Goal: Task Accomplishment & Management: Manage account settings

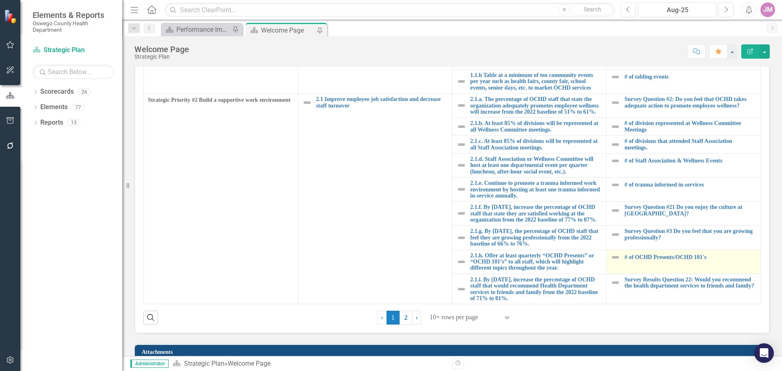
scroll to position [285, 0]
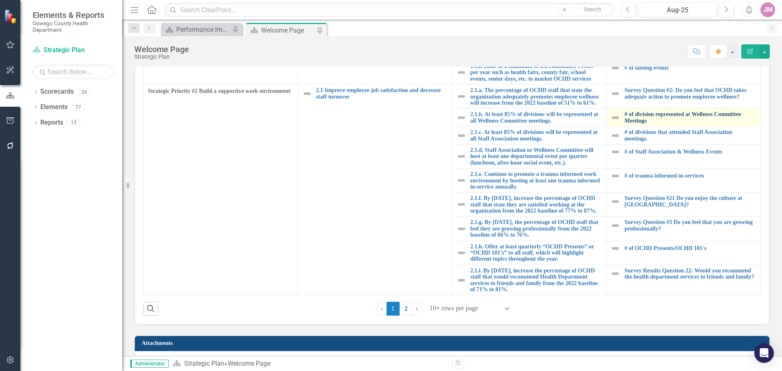
click at [639, 111] on link "# of division represented at Wellness Committee Meetings" at bounding box center [691, 117] width 132 height 13
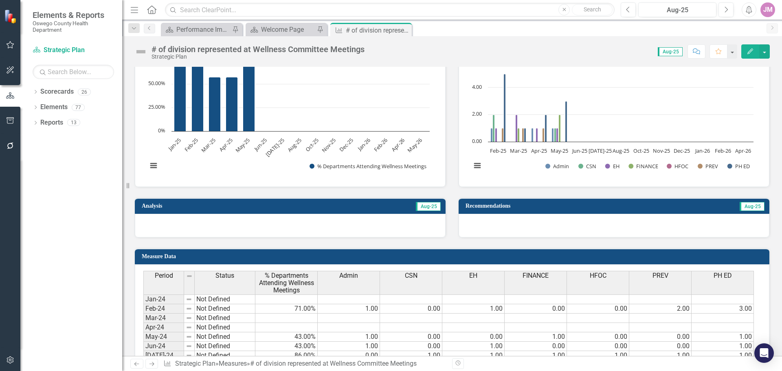
scroll to position [448, 0]
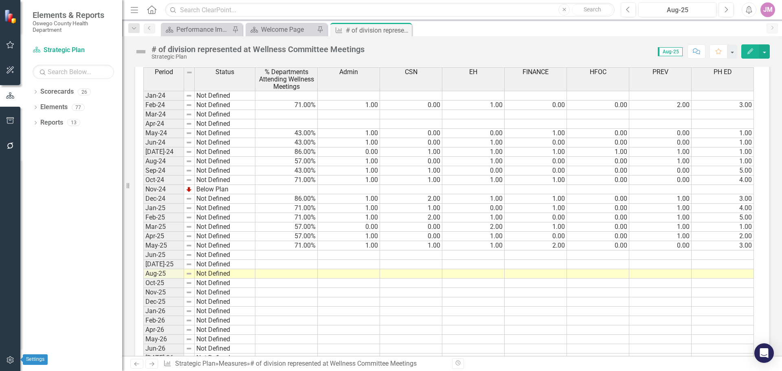
click at [16, 362] on button "button" at bounding box center [10, 360] width 18 height 17
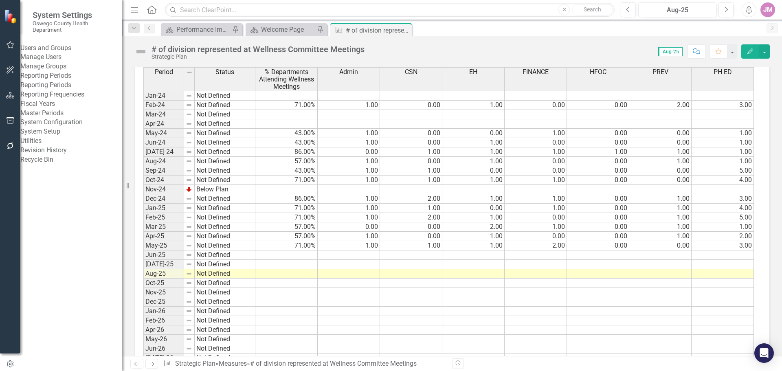
click at [83, 90] on link "Reporting Periods" at bounding box center [71, 85] width 102 height 9
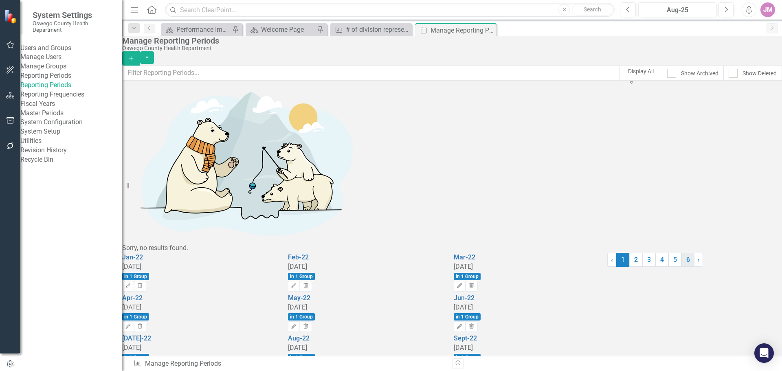
click at [682, 267] on link "6" at bounding box center [688, 260] width 13 height 14
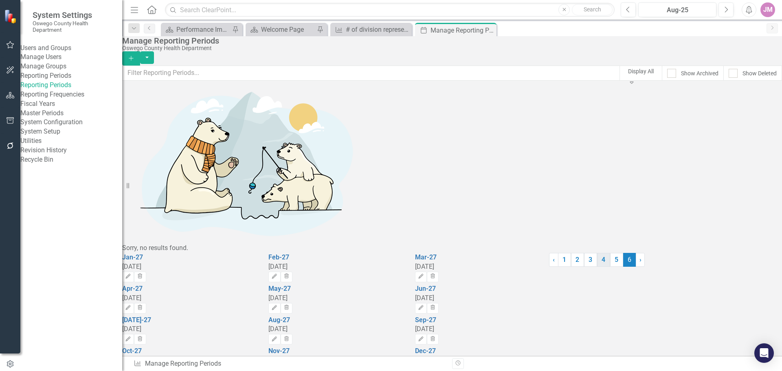
click at [597, 267] on link "4" at bounding box center [603, 260] width 13 height 14
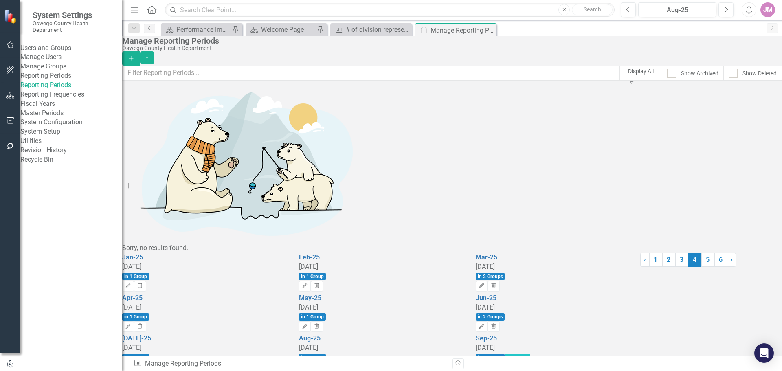
click at [485, 365] on icon "Edit" at bounding box center [482, 367] width 6 height 5
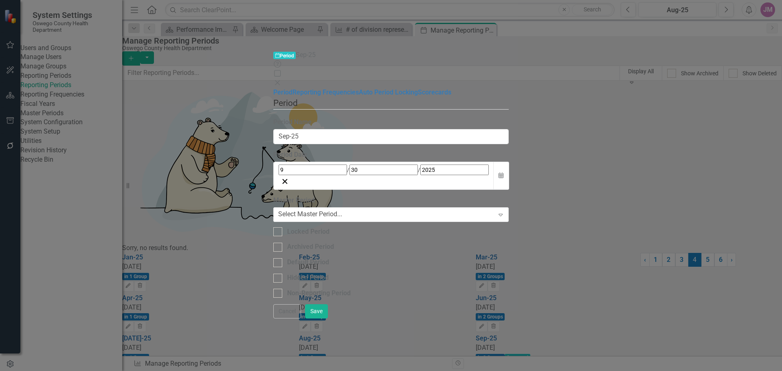
type input "Sep-25"
click at [418, 88] on link "Scorecards" at bounding box center [434, 92] width 33 height 8
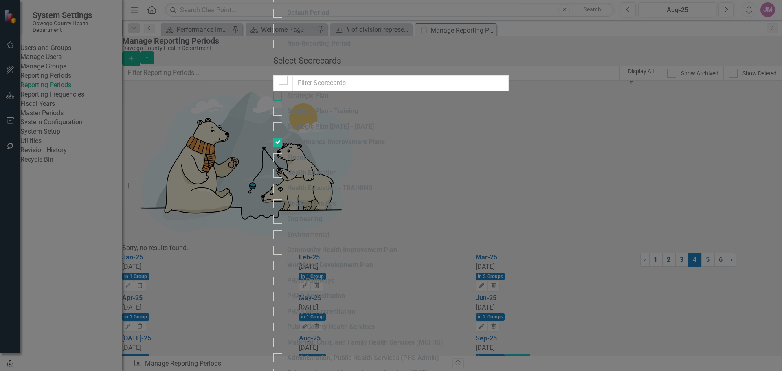
click at [273, 92] on input "Strategic Plan" at bounding box center [275, 94] width 5 height 5
checkbox input "true"
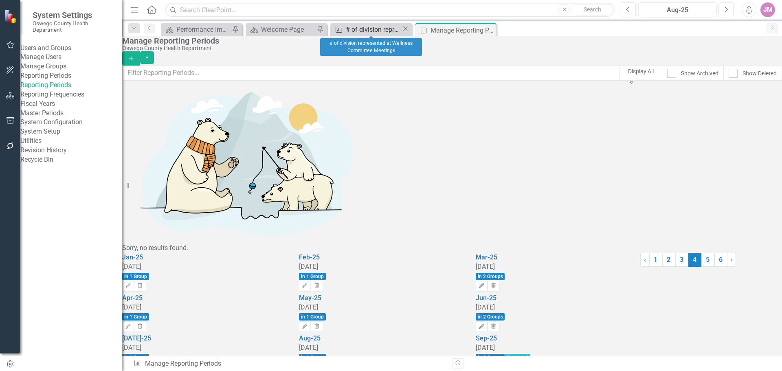
click at [371, 31] on div "# of division represented at Wellness Committee Meetings" at bounding box center [374, 29] width 56 height 10
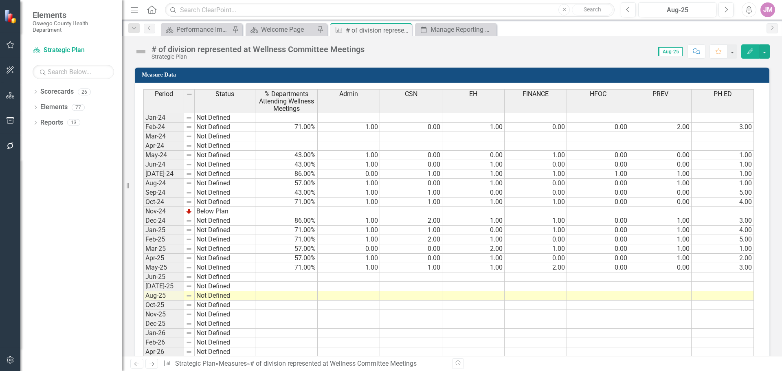
scroll to position [448, 0]
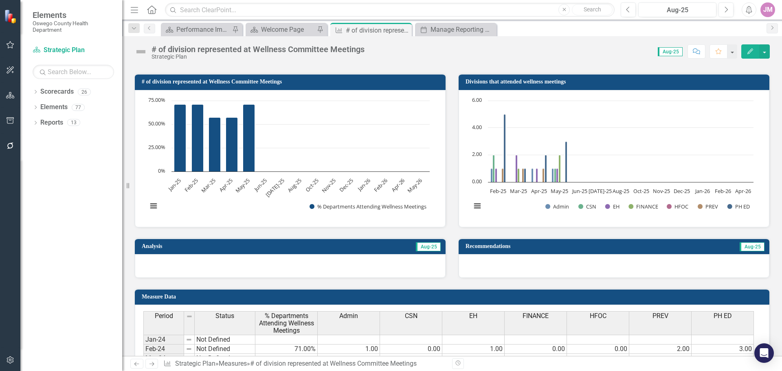
scroll to position [204, 0]
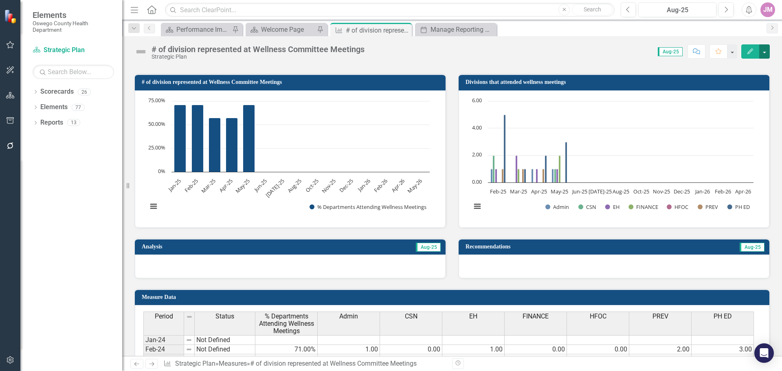
click at [764, 52] on button "button" at bounding box center [765, 51] width 11 height 14
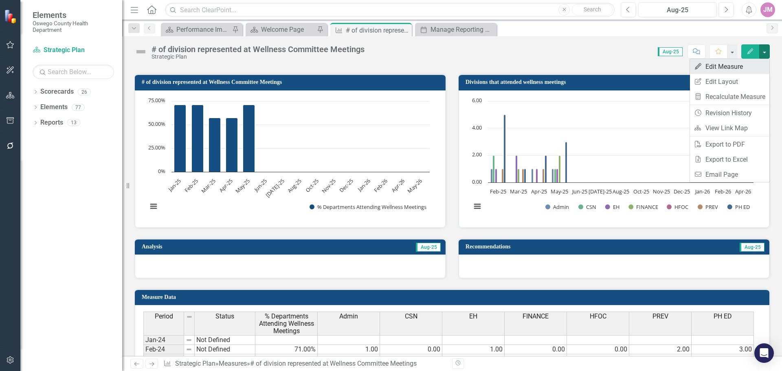
click at [730, 69] on link "Edit Edit Measure" at bounding box center [729, 66] width 79 height 15
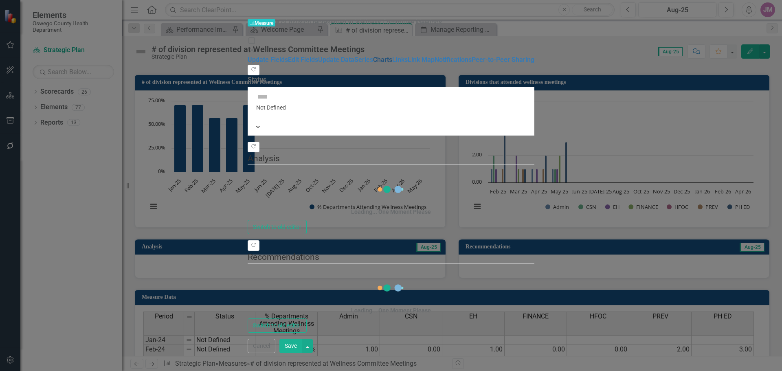
click at [373, 64] on link "Charts" at bounding box center [382, 60] width 19 height 8
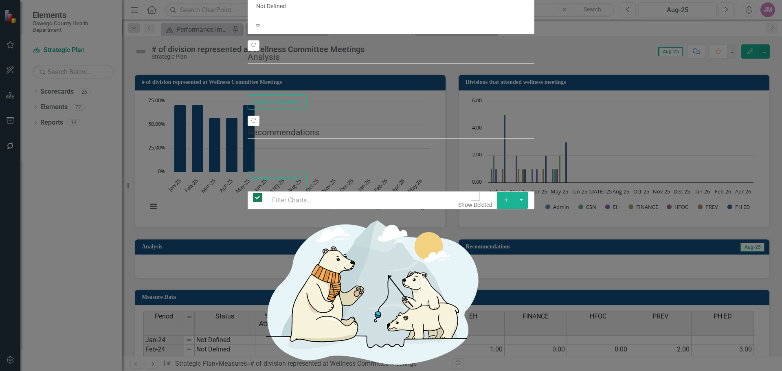
checkbox input "false"
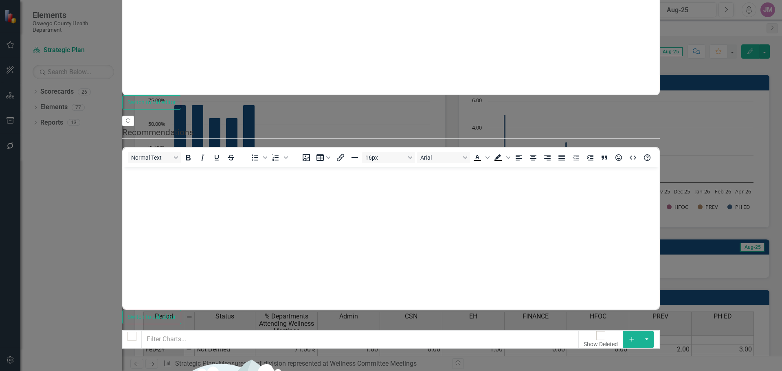
scroll to position [0, 0]
click at [746, 71] on link "Edit Edit Chart" at bounding box center [735, 71] width 64 height 15
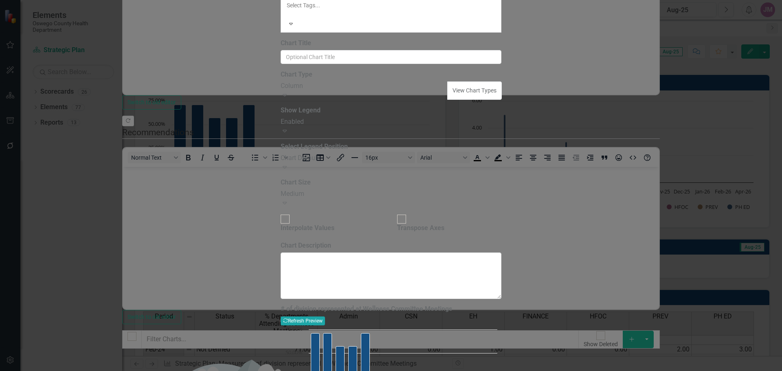
click at [325, 317] on button "Recalculate Refresh Preview" at bounding box center [303, 321] width 44 height 9
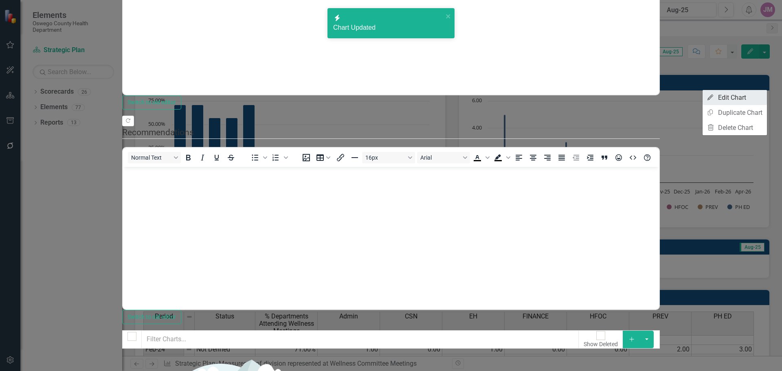
click at [739, 101] on link "Edit Edit Chart" at bounding box center [735, 97] width 64 height 15
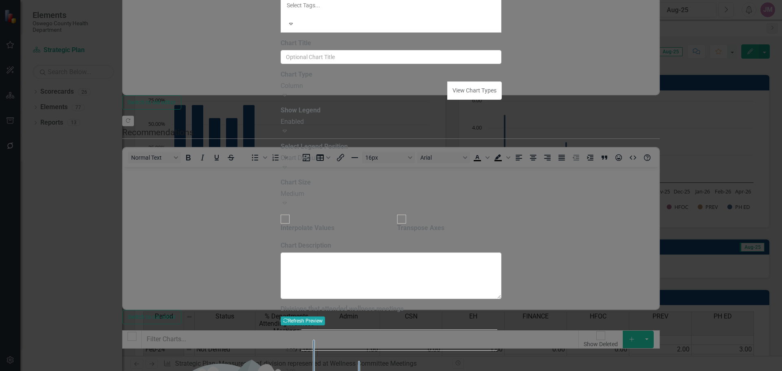
click at [325, 317] on button "Recalculate Refresh Preview" at bounding box center [303, 321] width 44 height 9
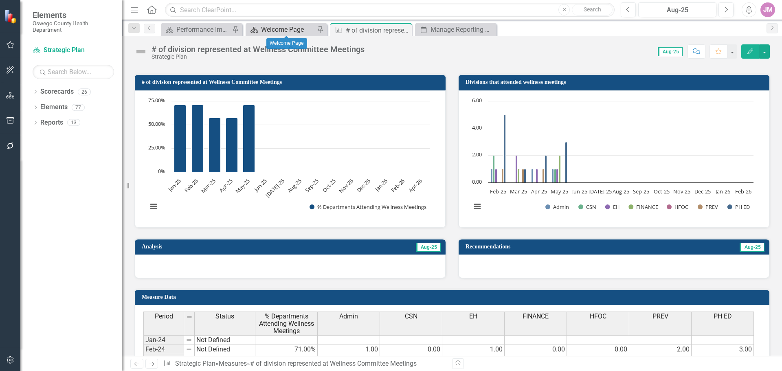
click at [281, 26] on div "Welcome Page" at bounding box center [288, 29] width 54 height 10
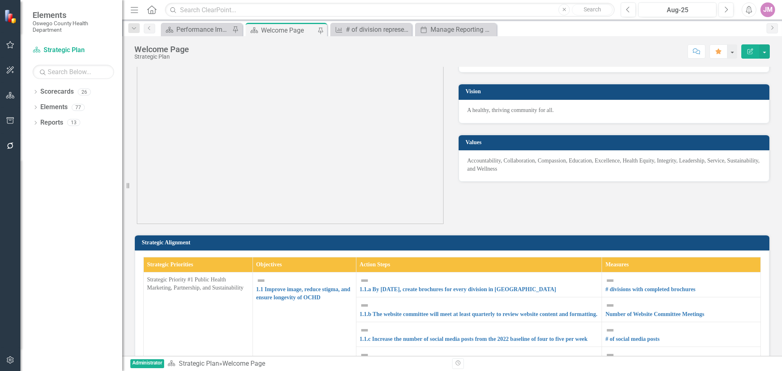
scroll to position [197, 0]
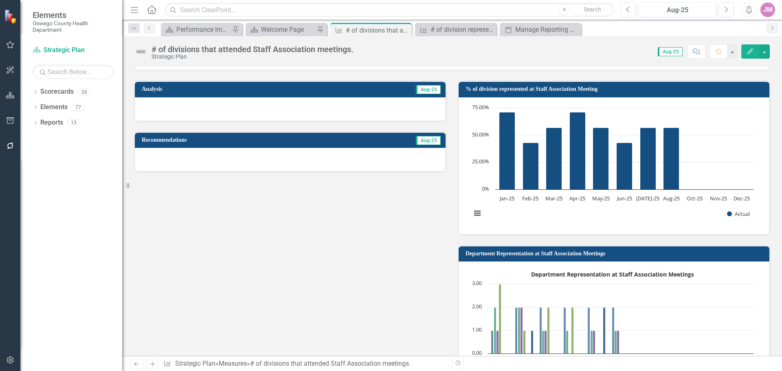
scroll to position [163, 0]
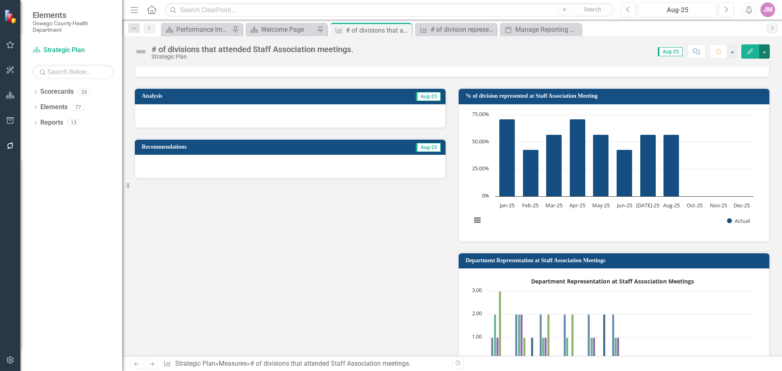
click at [765, 51] on button "button" at bounding box center [765, 51] width 11 height 14
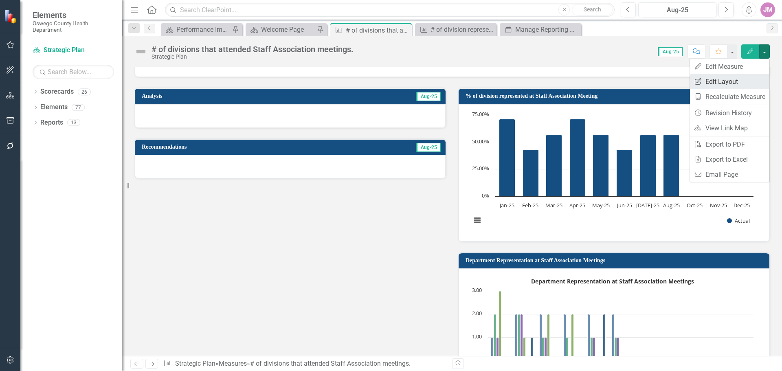
click at [720, 81] on link "Edit Report Edit Layout" at bounding box center [729, 81] width 79 height 15
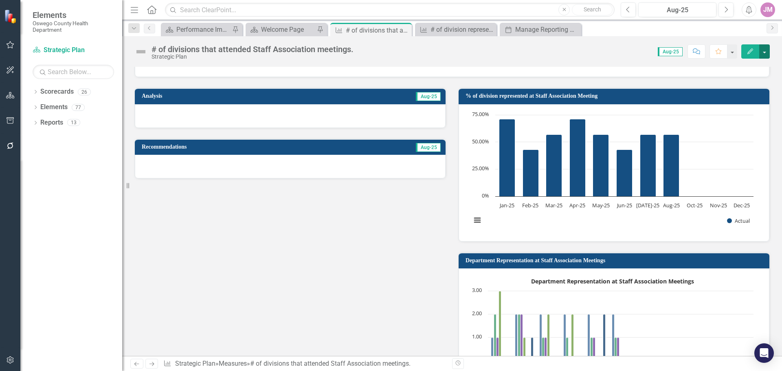
click at [760, 51] on button "button" at bounding box center [765, 51] width 11 height 14
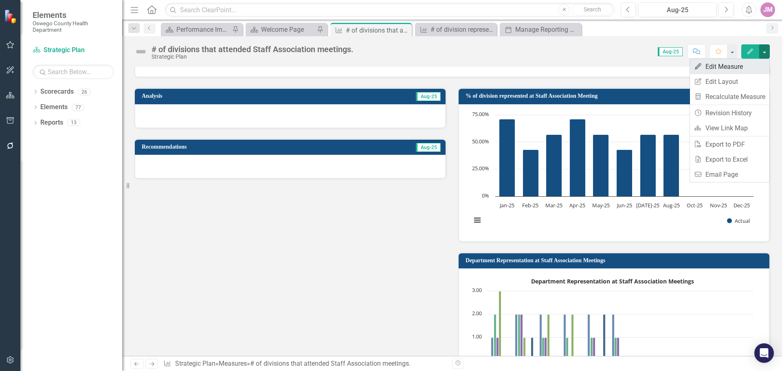
click at [733, 68] on link "Edit Edit Measure" at bounding box center [729, 66] width 79 height 15
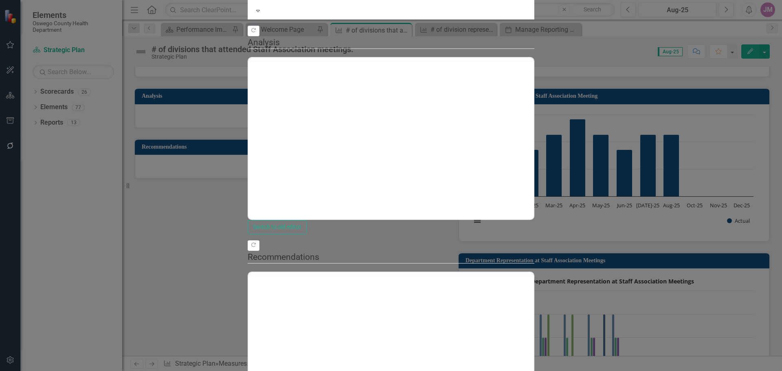
scroll to position [0, 0]
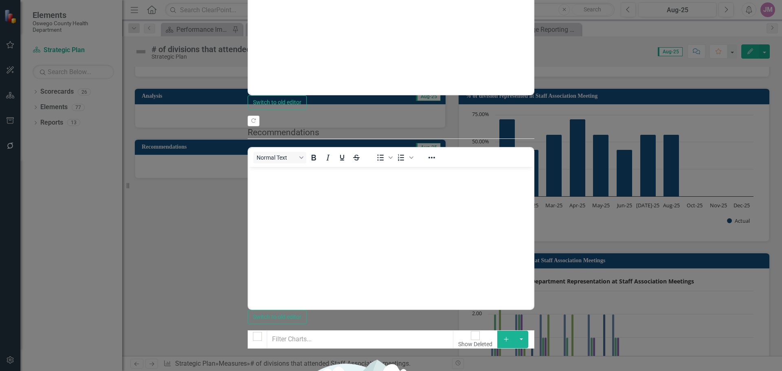
click at [733, 77] on link "Edit Edit Chart" at bounding box center [735, 71] width 64 height 15
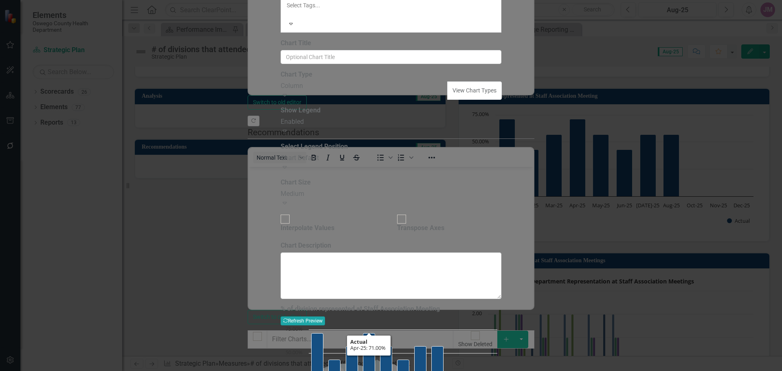
click at [325, 317] on button "Recalculate Refresh Preview" at bounding box center [303, 321] width 44 height 9
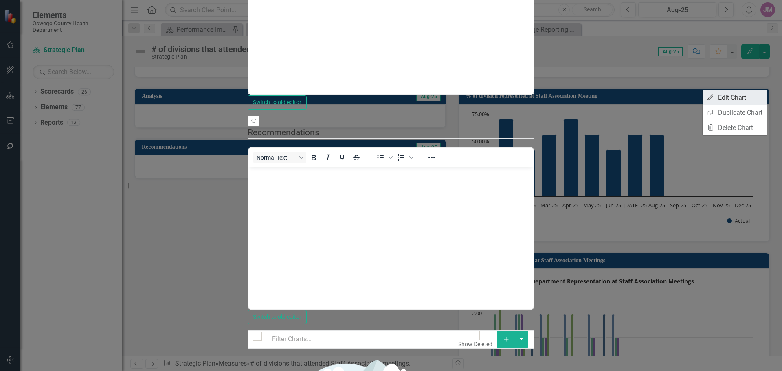
click at [744, 97] on link "Edit Edit Chart" at bounding box center [735, 97] width 64 height 15
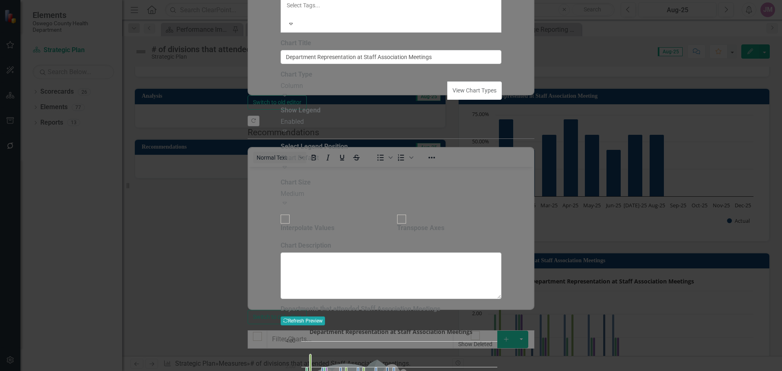
click at [325, 317] on button "Recalculate Refresh Preview" at bounding box center [303, 321] width 44 height 9
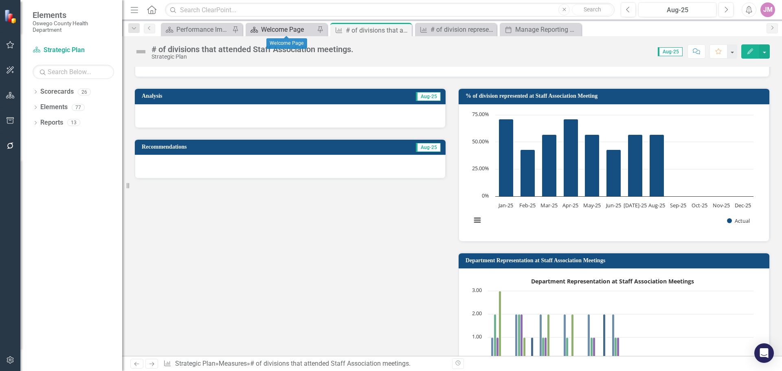
click at [298, 33] on div "Welcome Page" at bounding box center [288, 29] width 54 height 10
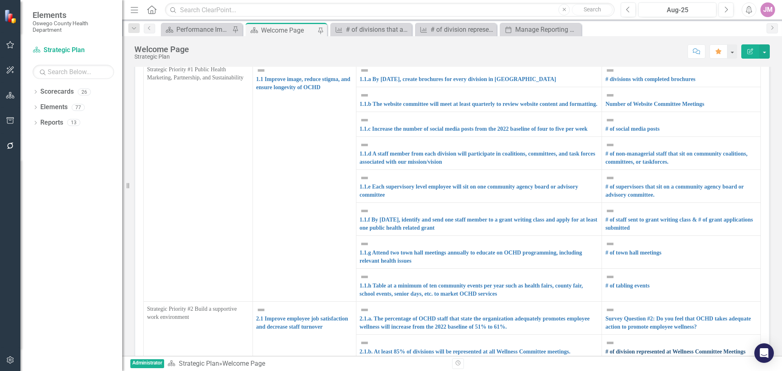
scroll to position [41, 0]
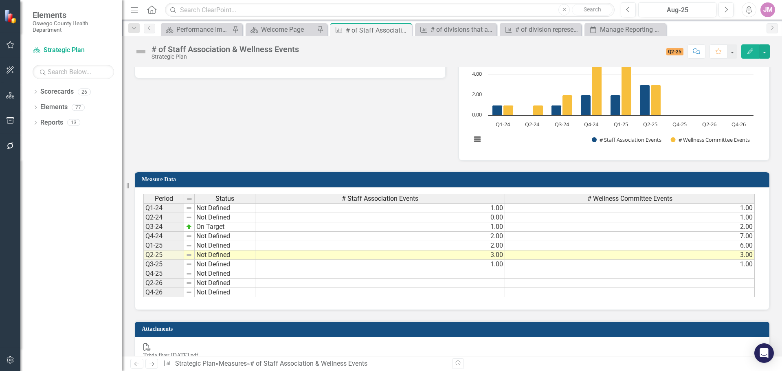
scroll to position [41, 0]
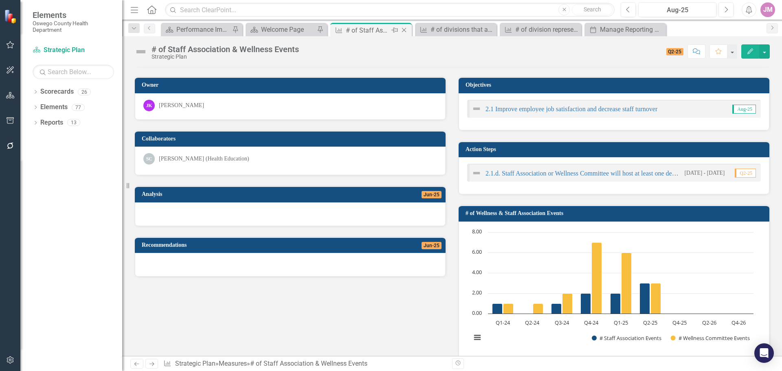
click at [404, 29] on icon "Close" at bounding box center [404, 30] width 8 height 7
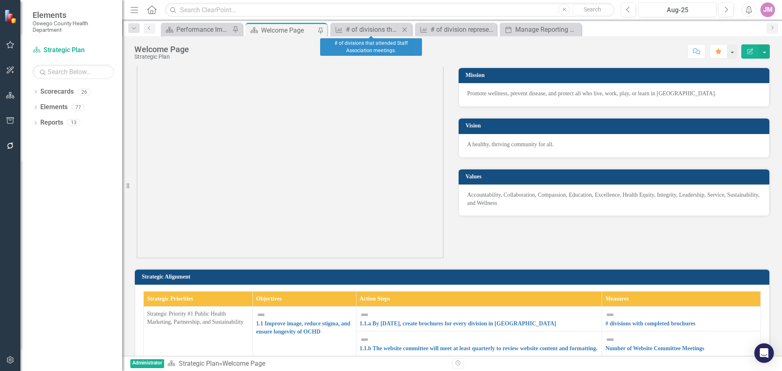
click at [404, 29] on icon at bounding box center [405, 29] width 4 height 4
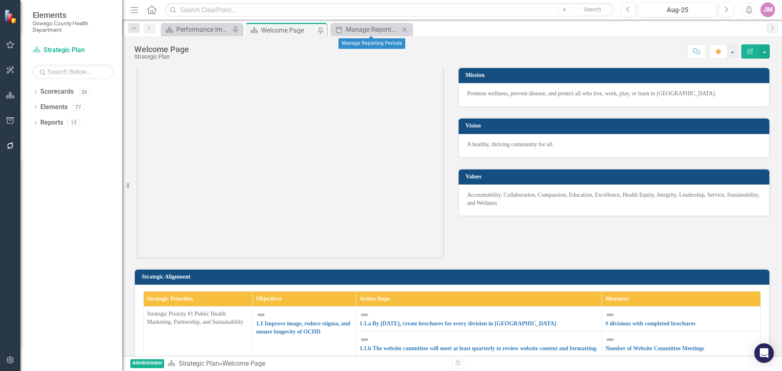
click at [404, 29] on icon at bounding box center [405, 29] width 4 height 4
